Goal: Task Accomplishment & Management: Use online tool/utility

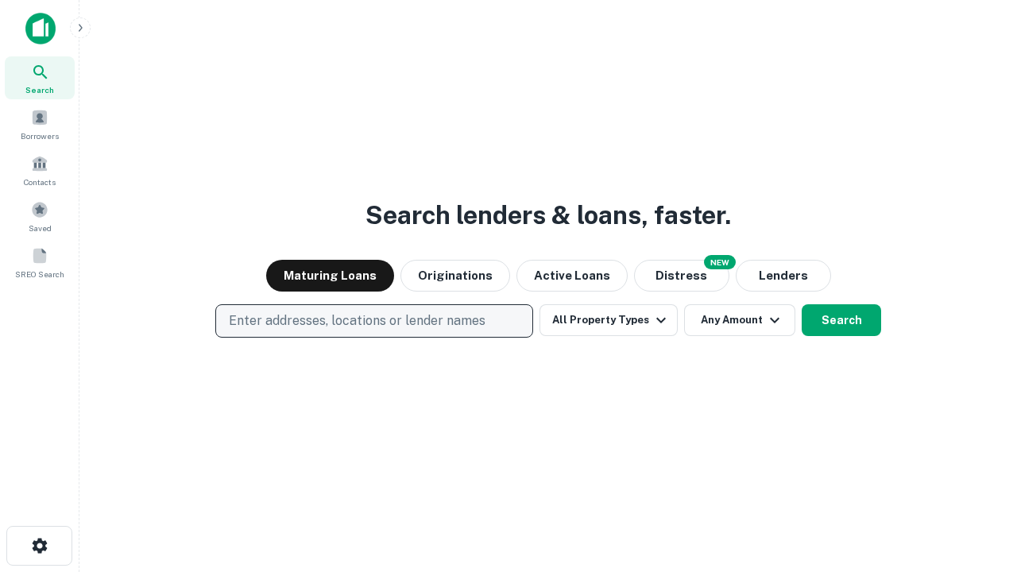
click at [373, 321] on p "Enter addresses, locations or lender names" at bounding box center [357, 320] width 257 height 19
type input "**********"
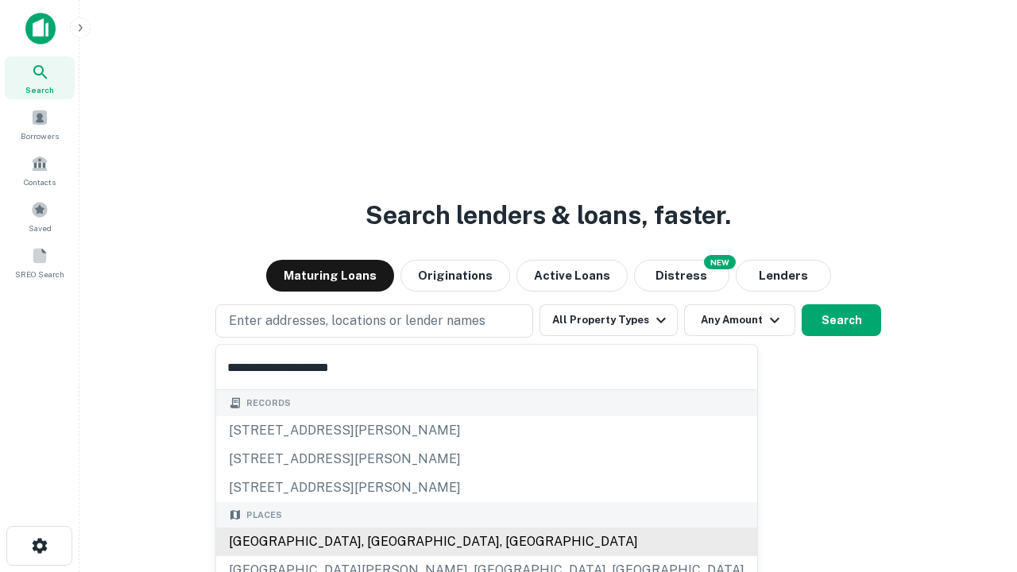
click at [380, 542] on div "[GEOGRAPHIC_DATA], [GEOGRAPHIC_DATA], [GEOGRAPHIC_DATA]" at bounding box center [486, 541] width 541 height 29
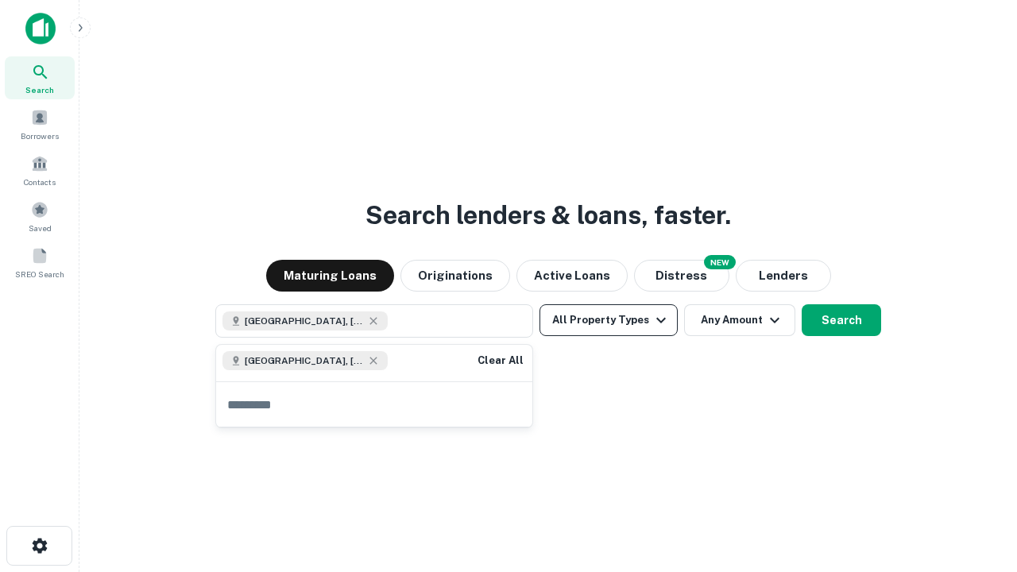
click at [608, 320] on button "All Property Types" at bounding box center [608, 320] width 138 height 32
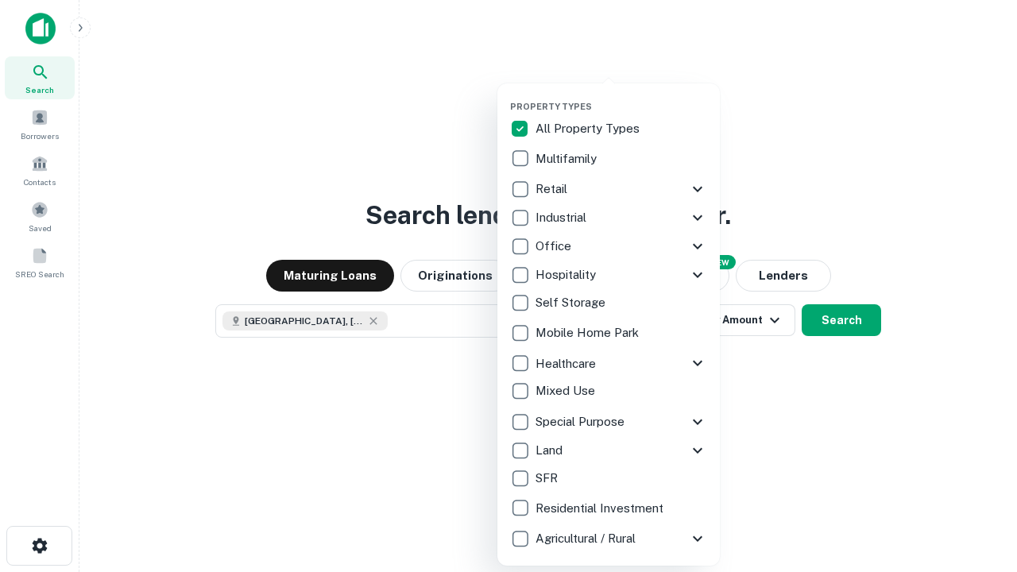
click at [621, 96] on button "button" at bounding box center [621, 96] width 222 height 1
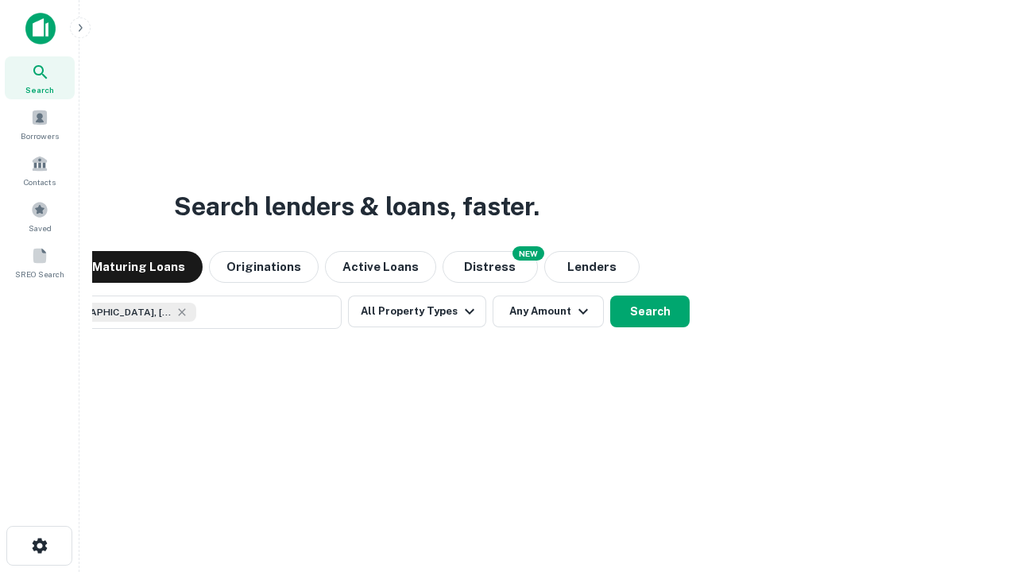
scroll to position [25, 0]
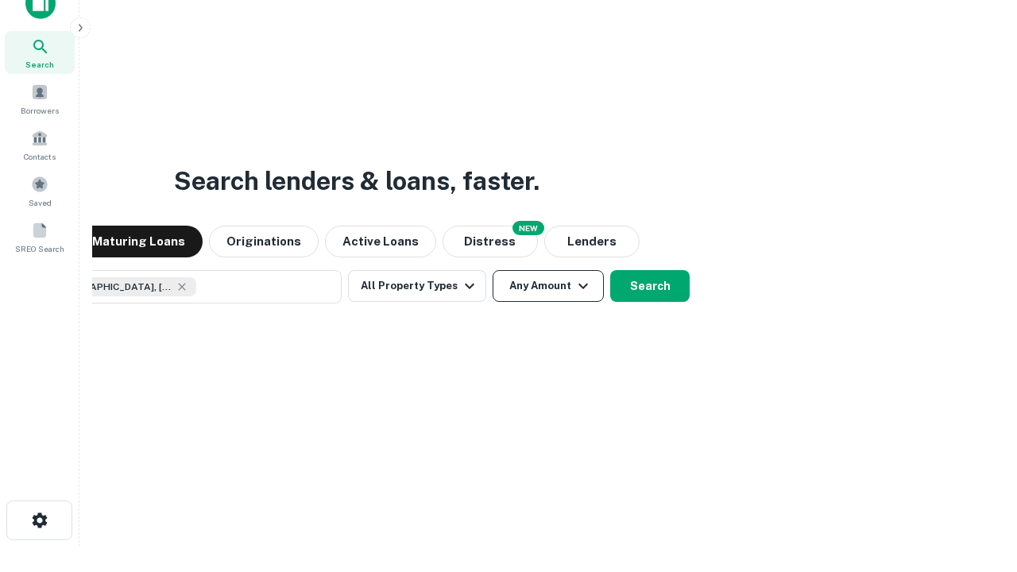
click at [492, 270] on button "Any Amount" at bounding box center [547, 286] width 111 height 32
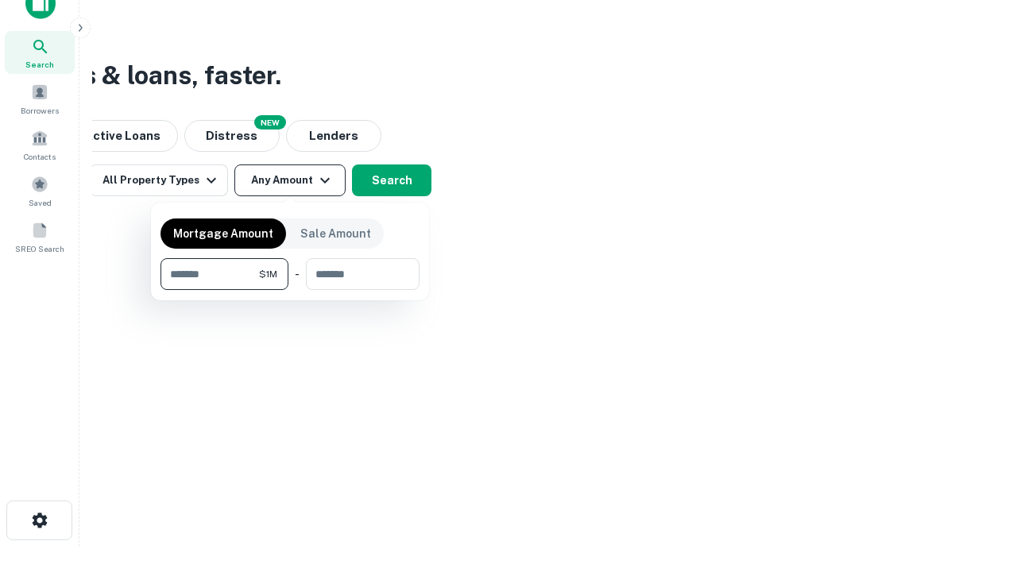
type input "*******"
click at [290, 290] on button "button" at bounding box center [289, 290] width 259 height 1
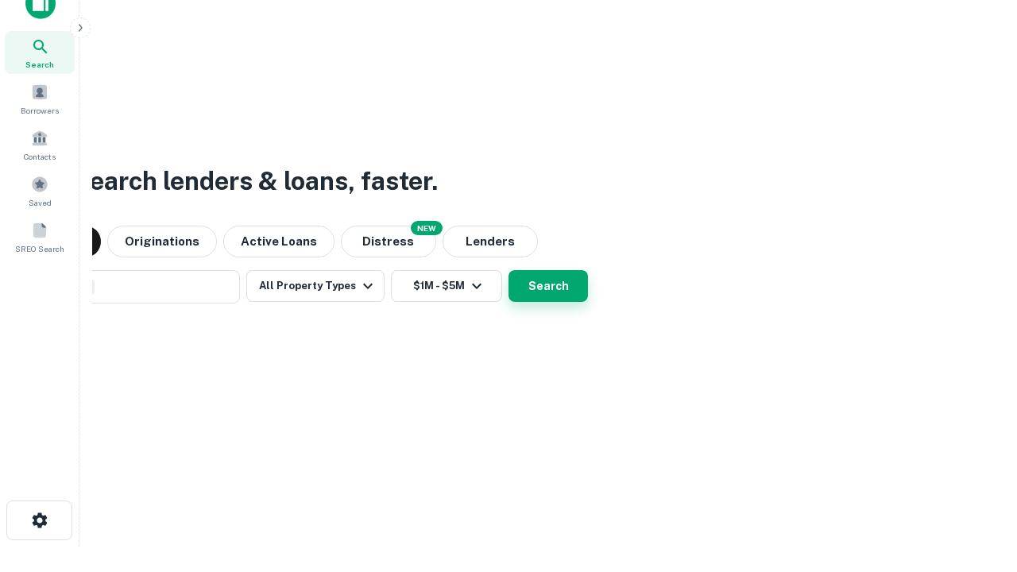
click at [508, 270] on button "Search" at bounding box center [547, 286] width 79 height 32
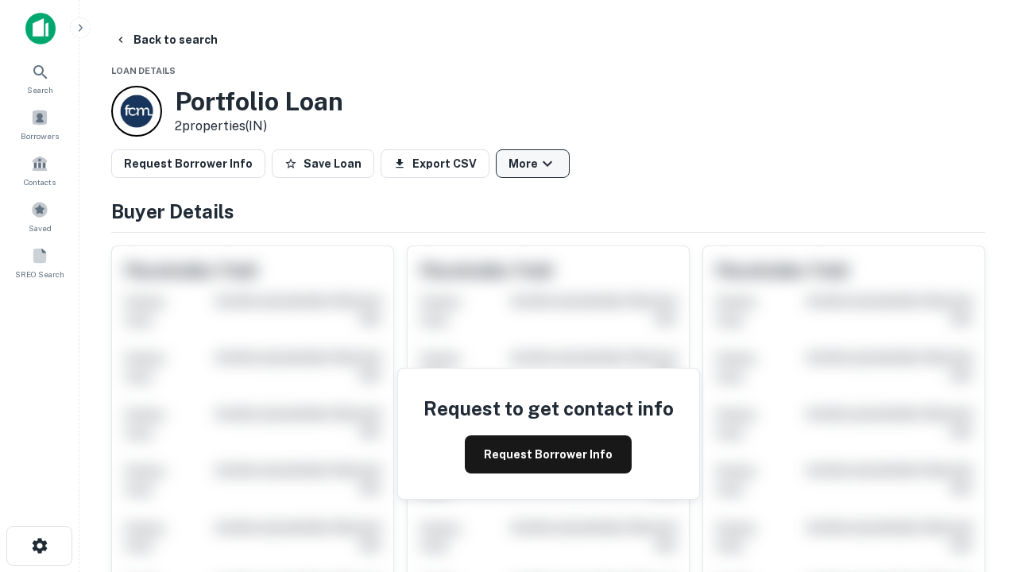
click at [532, 164] on button "More" at bounding box center [533, 163] width 74 height 29
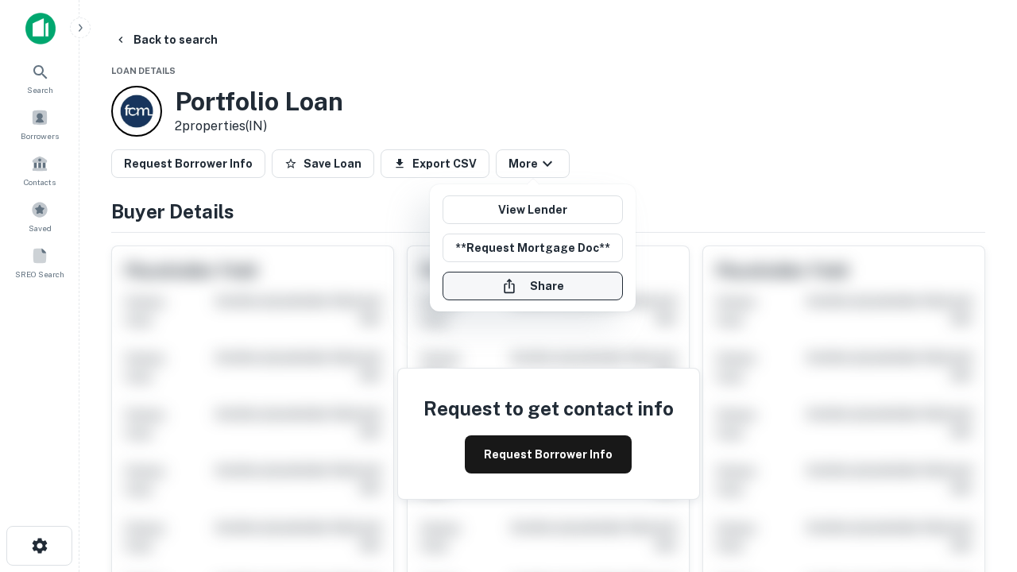
click at [532, 286] on button "Share" at bounding box center [532, 286] width 180 height 29
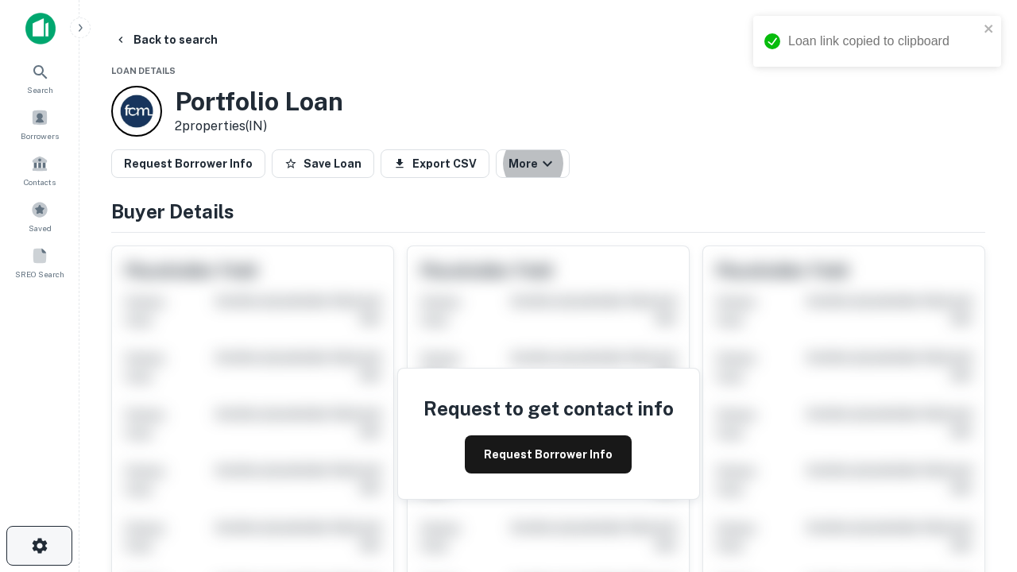
click at [39, 546] on icon "button" at bounding box center [39, 545] width 19 height 19
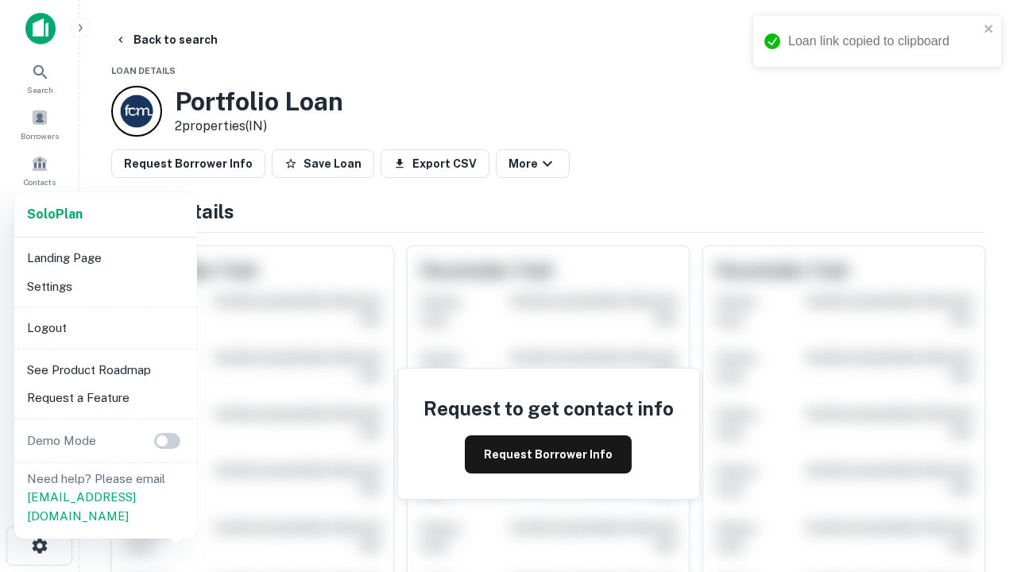
click at [105, 327] on li "Logout" at bounding box center [106, 328] width 170 height 29
